Goal: Task Accomplishment & Management: Complete application form

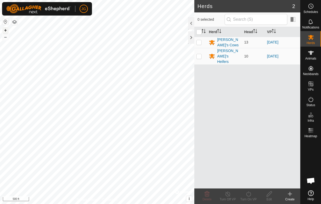
click at [5, 29] on button "+" at bounding box center [5, 30] width 6 height 6
click at [4, 29] on button "+" at bounding box center [5, 30] width 6 height 6
click at [6, 37] on button "–" at bounding box center [5, 37] width 6 height 6
click at [223, 52] on div "[PERSON_NAME]'s Heifers" at bounding box center [228, 56] width 23 height 16
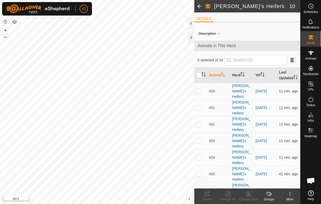
click at [4, 38] on button "–" at bounding box center [5, 37] width 6 height 6
click at [110, 204] on html "JG Schedules Notifications Herds Animals Neckbands VPs Status Infra Heatmap Hel…" at bounding box center [160, 102] width 321 height 204
click at [5, 29] on button "+" at bounding box center [5, 30] width 6 height 6
click at [5, 30] on button "+" at bounding box center [5, 30] width 6 height 6
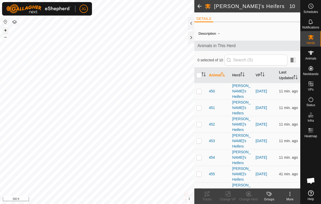
click at [4, 28] on button "+" at bounding box center [5, 30] width 6 height 6
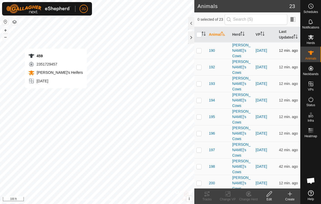
checkbox input "true"
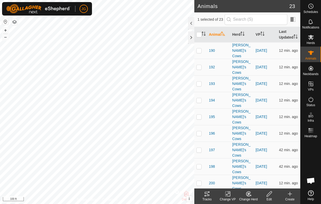
scroll to position [115, 0]
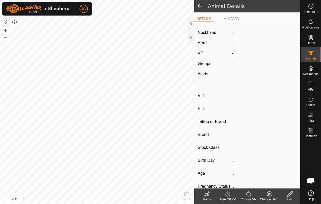
type input "459"
type input "-"
type input "Angus Dairy Cross"
type input "Female"
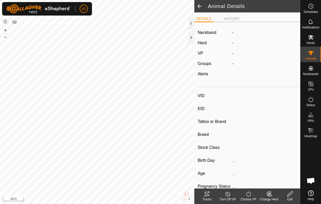
type input "01/2025"
type input "9 months"
type input "Empty"
type input "0 kg"
type input "-"
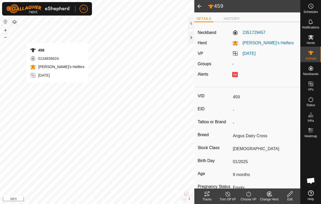
type input "-"
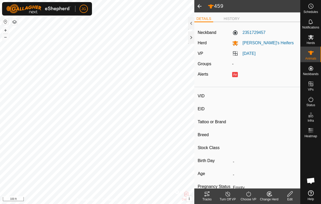
type input "458"
type input "-"
type input "Hereford Dairy Cross"
type input "Female"
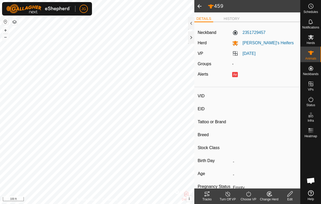
type input "12/2024"
type input "10 months"
type input "0 kg"
type input "-"
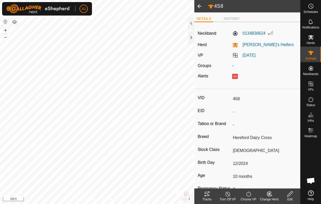
click at [199, 4] on span at bounding box center [199, 6] width 10 height 12
type input "-"
type input "459"
type input "-"
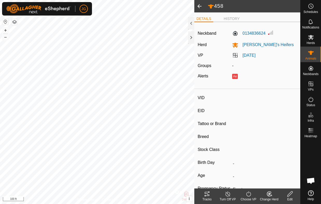
type input "-"
type input "Angus Dairy Cross"
type input "Female"
type input "01/2025"
type input "9 months"
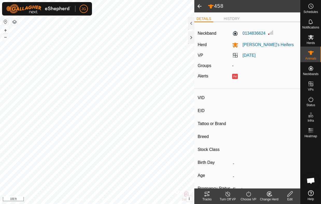
type input "0 kg"
type input "-"
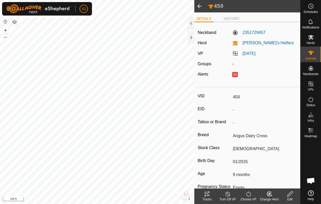
click at [199, 6] on span at bounding box center [199, 6] width 10 height 12
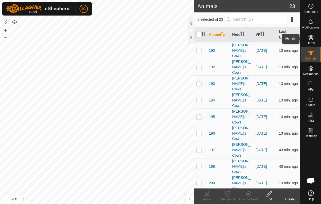
click at [311, 37] on icon at bounding box center [311, 37] width 6 height 5
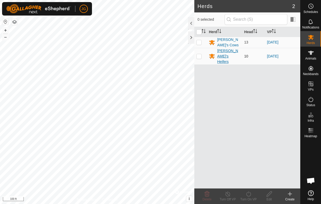
click at [220, 53] on div "[PERSON_NAME]'s Heifers" at bounding box center [228, 56] width 23 height 16
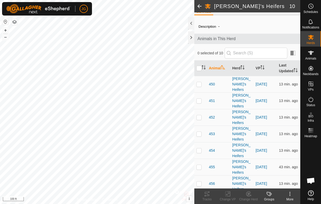
scroll to position [11, 0]
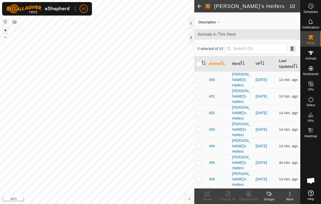
click at [4, 30] on button "+" at bounding box center [5, 30] width 6 height 6
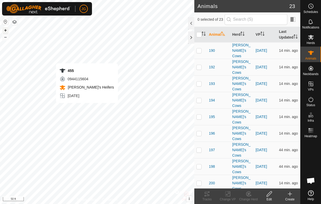
checkbox input "true"
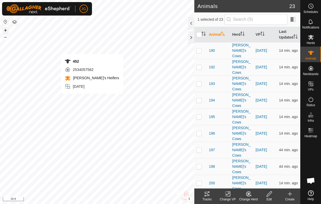
checkbox input "true"
checkbox input "false"
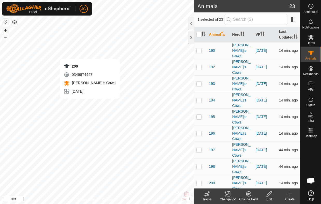
checkbox input "true"
checkbox input "false"
checkbox input "true"
click at [5, 31] on button "+" at bounding box center [5, 30] width 6 height 6
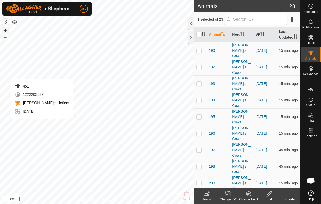
checkbox input "true"
checkbox input "false"
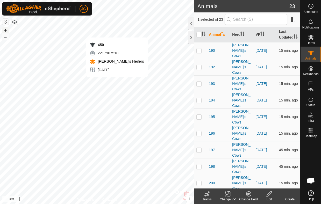
checkbox input "true"
checkbox input "false"
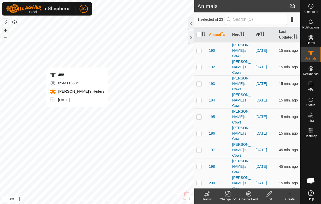
checkbox input "false"
checkbox input "true"
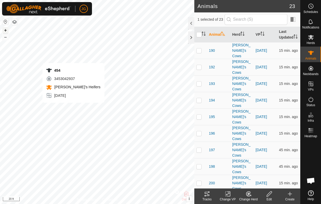
checkbox input "true"
checkbox input "false"
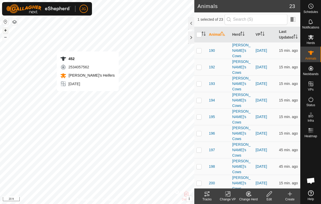
checkbox input "true"
checkbox input "false"
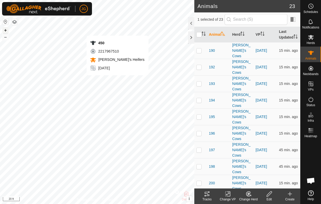
checkbox input "true"
checkbox input "false"
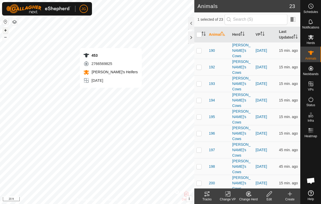
checkbox input "false"
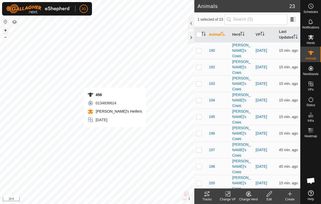
checkbox input "false"
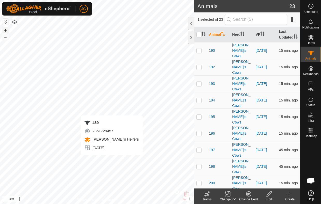
checkbox input "false"
checkbox input "true"
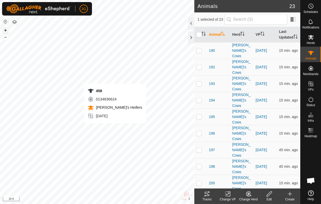
checkbox input "true"
checkbox input "false"
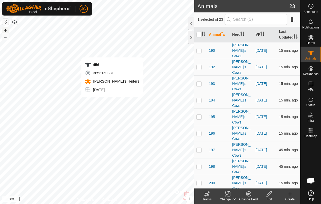
checkbox input "true"
checkbox input "false"
checkbox input "true"
checkbox input "false"
checkbox input "true"
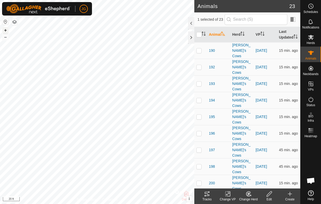
checkbox input "false"
checkbox input "true"
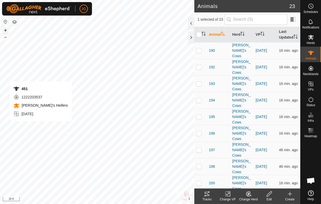
checkbox input "true"
checkbox input "false"
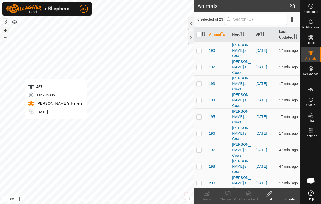
checkbox input "true"
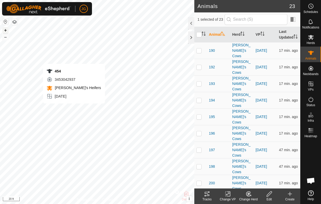
checkbox input "true"
checkbox input "false"
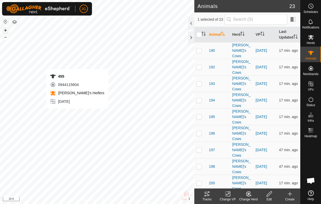
checkbox input "false"
checkbox input "true"
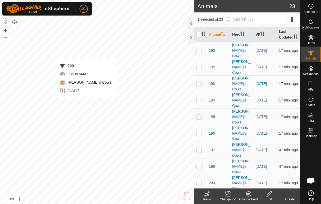
checkbox input "true"
checkbox input "false"
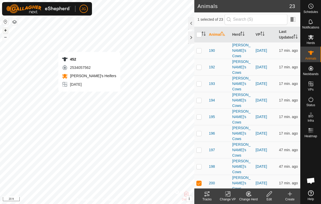
checkbox input "false"
checkbox input "true"
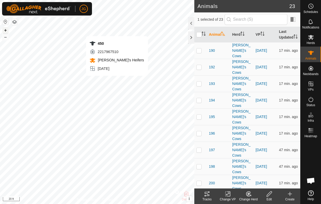
checkbox input "true"
checkbox input "false"
click at [312, 40] on icon at bounding box center [310, 37] width 6 height 6
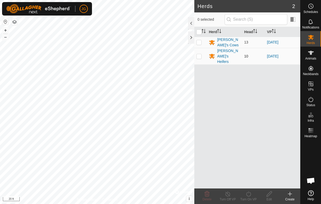
drag, startPoint x: 199, startPoint y: 54, endPoint x: 198, endPoint y: 50, distance: 4.3
click at [198, 54] on p-checkbox at bounding box center [198, 56] width 5 height 4
checkbox input "true"
click at [227, 194] on line at bounding box center [227, 194] width 4 height 4
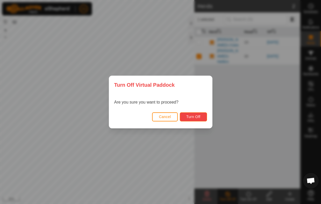
click at [194, 116] on span "Turn Off" at bounding box center [193, 117] width 14 height 4
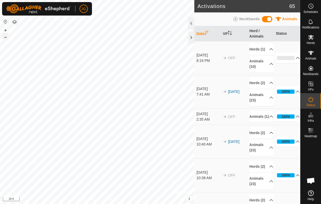
click at [4, 37] on button "–" at bounding box center [5, 37] width 6 height 6
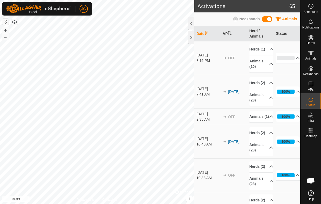
click at [0, 0] on html "JG Schedules Notifications Herds Animals Neckbands VPs Status Infra Heatmap Hel…" at bounding box center [160, 102] width 321 height 204
click at [6, 36] on button "–" at bounding box center [5, 37] width 6 height 6
click at [4, 38] on button "–" at bounding box center [5, 37] width 6 height 6
click at [5, 30] on button "+" at bounding box center [5, 30] width 6 height 6
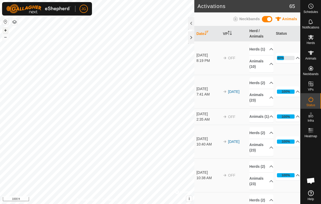
click at [4, 29] on button "+" at bounding box center [5, 30] width 6 height 6
click at [5, 31] on button "+" at bounding box center [5, 30] width 6 height 6
click at [6, 29] on button "+" at bounding box center [5, 30] width 6 height 6
click at [310, 36] on icon at bounding box center [311, 37] width 6 height 5
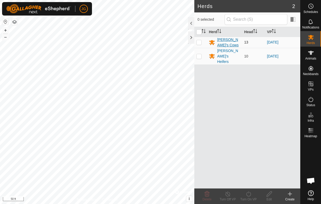
click at [225, 41] on div "[PERSON_NAME]'s Cows" at bounding box center [228, 42] width 23 height 11
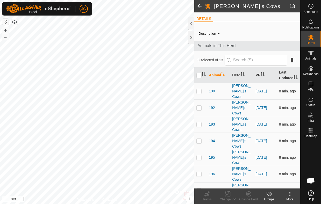
click at [212, 93] on span "190" at bounding box center [212, 90] width 6 height 5
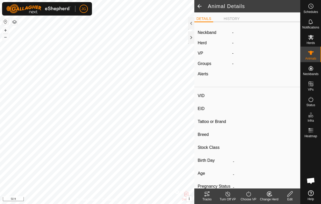
type input "190"
type input "-"
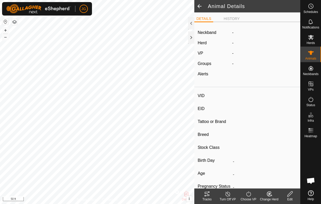
type input "Pregnant"
type input "0 kg"
type input "-"
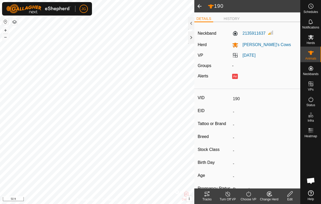
click at [197, 6] on span at bounding box center [199, 6] width 10 height 12
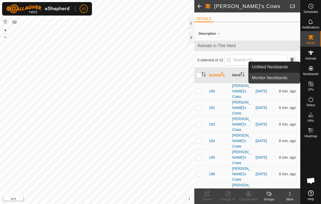
click at [282, 77] on link "Monitor Neckbands" at bounding box center [273, 78] width 51 height 10
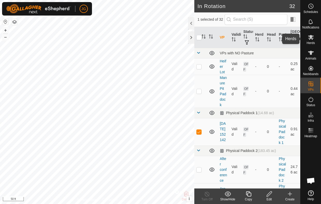
click at [312, 40] on icon at bounding box center [310, 37] width 6 height 6
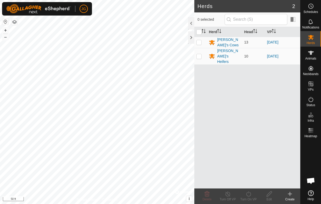
click at [289, 193] on icon at bounding box center [289, 194] width 6 height 6
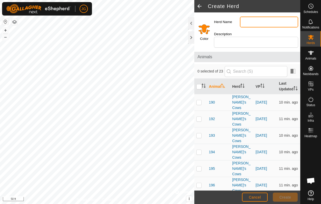
click at [261, 23] on input "Herd Name" at bounding box center [269, 22] width 58 height 11
type input "Cows at [GEOGRAPHIC_DATA]'s place"
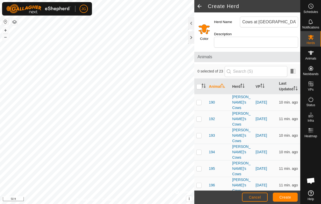
click at [258, 30] on div "Description" at bounding box center [256, 39] width 88 height 20
click at [197, 107] on td at bounding box center [200, 102] width 12 height 17
checkbox input "true"
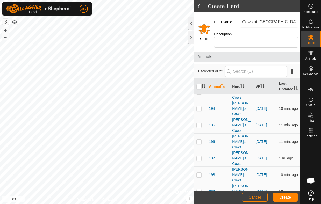
scroll to position [44, 0]
click at [199, 188] on p-checkbox at bounding box center [198, 190] width 5 height 4
checkbox input "true"
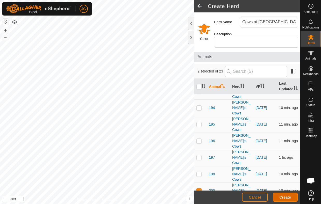
click at [287, 195] on span "Create" at bounding box center [285, 197] width 12 height 4
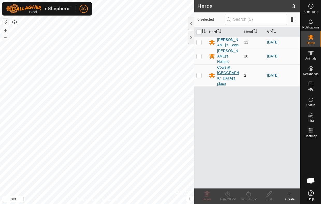
click at [222, 68] on div "Cows at [GEOGRAPHIC_DATA]'s place" at bounding box center [228, 76] width 23 height 22
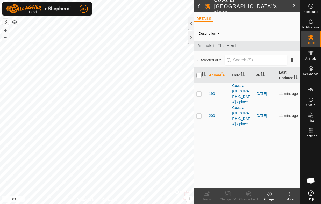
click at [199, 77] on input "checkbox" at bounding box center [198, 75] width 5 height 5
checkbox input "true"
click at [229, 194] on icon at bounding box center [228, 193] width 4 height 3
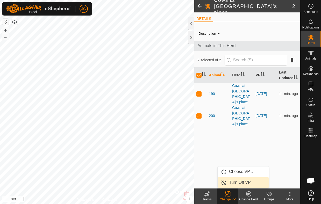
click at [231, 181] on link "Turn Off VP" at bounding box center [242, 182] width 51 height 10
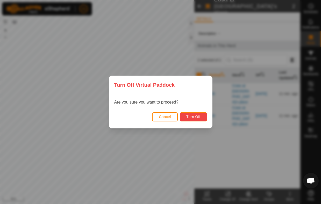
click at [190, 114] on button "Turn Off" at bounding box center [193, 116] width 27 height 9
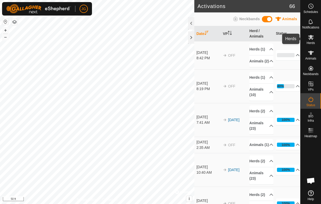
click at [311, 38] on icon at bounding box center [311, 37] width 6 height 5
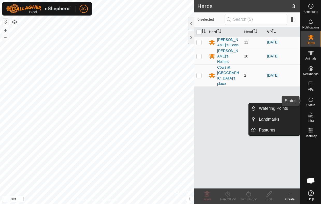
click at [309, 98] on icon at bounding box center [310, 99] width 5 height 5
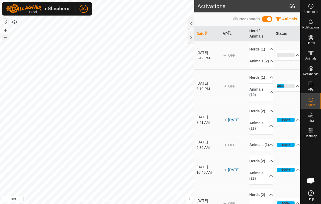
click at [5, 36] on button "–" at bounding box center [5, 37] width 6 height 6
click at [0, 0] on html "JG Schedules Notifications Herds Animals Neckbands VPs Status Infra Heatmap Hel…" at bounding box center [160, 102] width 321 height 204
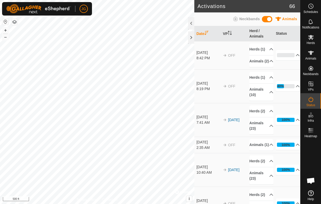
click at [115, 204] on html "JG Schedules Notifications Herds Animals Neckbands VPs Status Infra Heatmap Hel…" at bounding box center [160, 102] width 321 height 204
click at [4, 37] on button "–" at bounding box center [5, 37] width 6 height 6
click at [59, 0] on html "JG Schedules Notifications Herds Animals Neckbands VPs Status Infra Heatmap Hel…" at bounding box center [160, 102] width 321 height 204
click at [8, 29] on button "+" at bounding box center [5, 30] width 6 height 6
click at [7, 29] on button "+" at bounding box center [5, 30] width 6 height 6
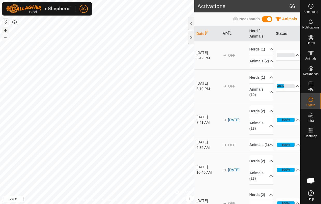
click at [6, 27] on button "+" at bounding box center [5, 30] width 6 height 6
click at [6, 39] on button "–" at bounding box center [5, 37] width 6 height 6
click at [4, 29] on button "+" at bounding box center [5, 30] width 6 height 6
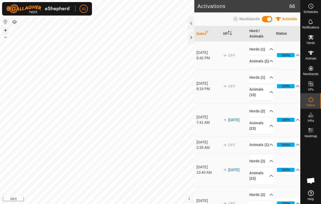
click at [4, 29] on button "+" at bounding box center [5, 30] width 6 height 6
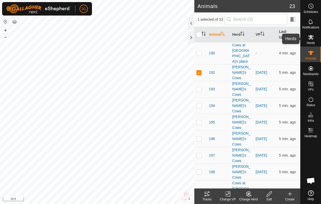
click at [310, 38] on icon at bounding box center [311, 37] width 6 height 5
